Goal: Task Accomplishment & Management: Use online tool/utility

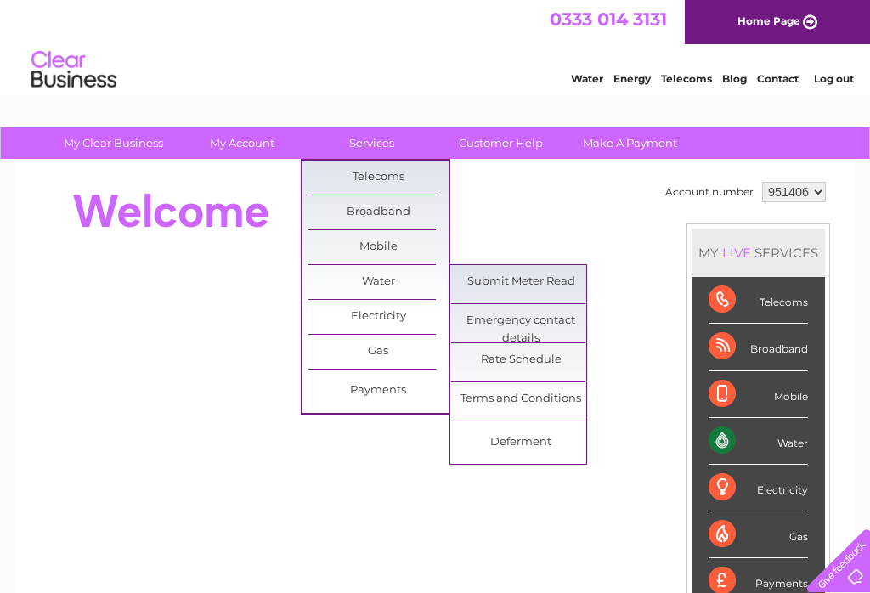
click at [552, 284] on link "Submit Meter Read" at bounding box center [521, 282] width 140 height 34
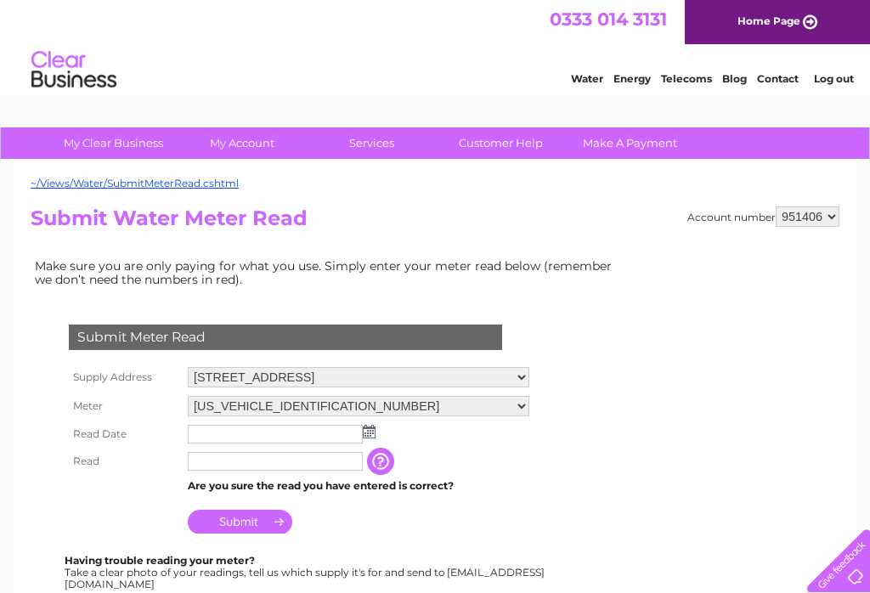
click at [370, 432] on img at bounding box center [369, 432] width 13 height 14
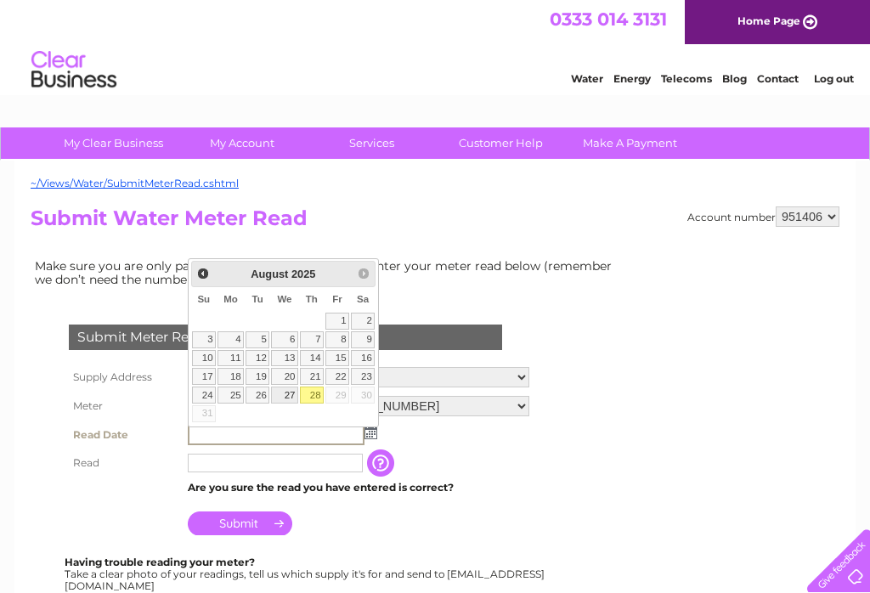
click at [286, 394] on link "27" at bounding box center [284, 394] width 27 height 17
type input "2025/08/27"
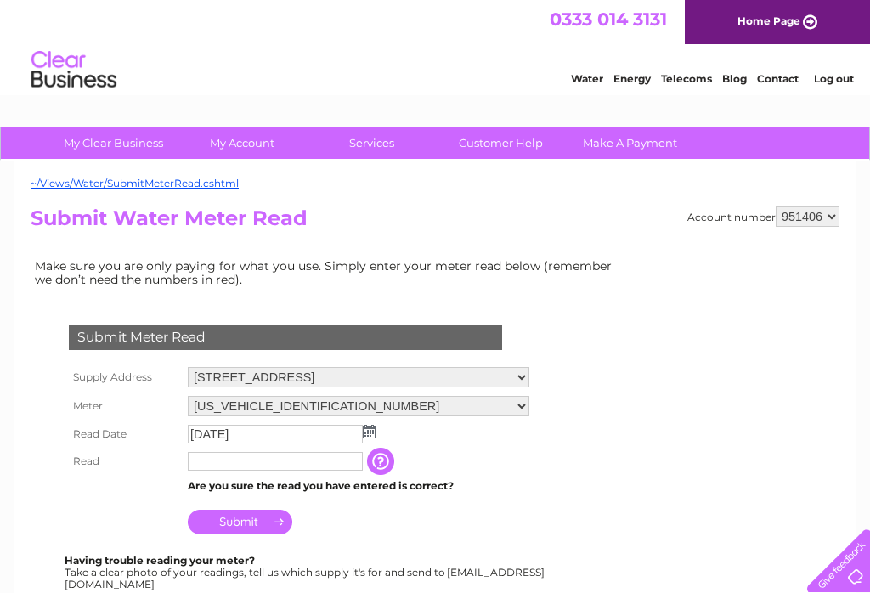
click at [295, 465] on input "text" at bounding box center [275, 461] width 175 height 19
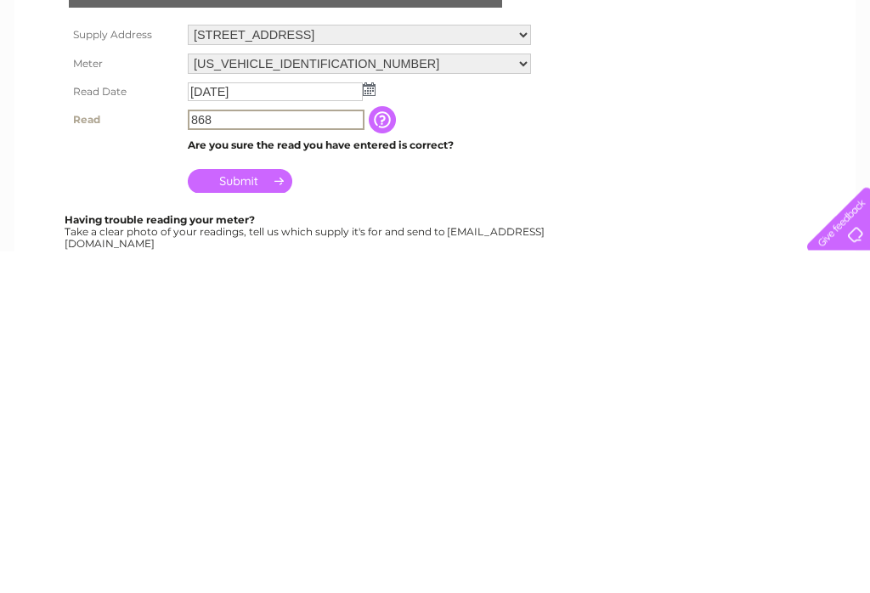
type input "868"
click at [240, 511] on input "Submit" at bounding box center [240, 523] width 104 height 24
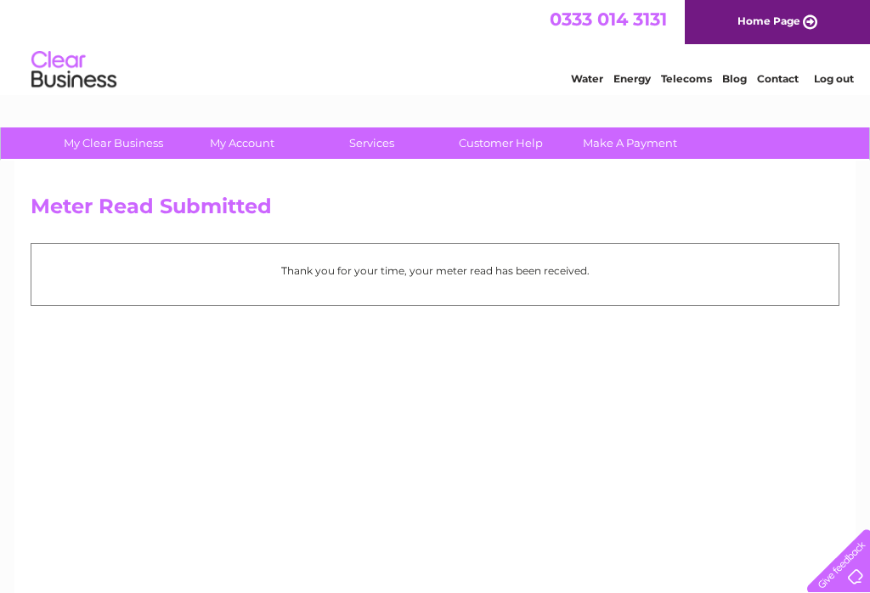
click at [838, 83] on link "Log out" at bounding box center [834, 78] width 40 height 13
